Goal: Task Accomplishment & Management: Use online tool/utility

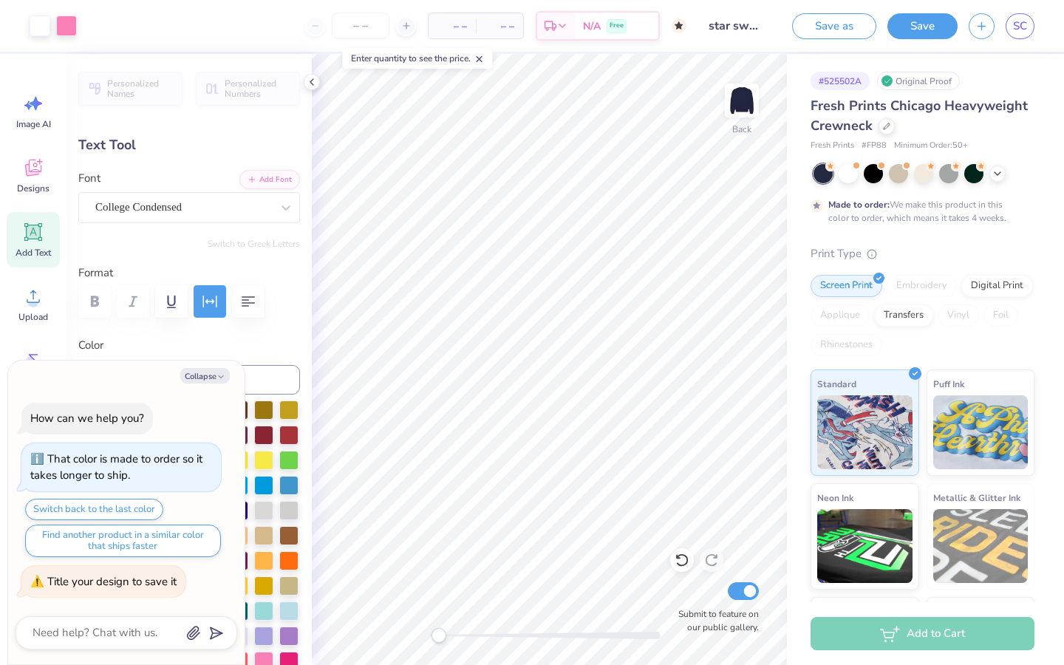
scroll to position [87, 0]
